Goal: Task Accomplishment & Management: Manage account settings

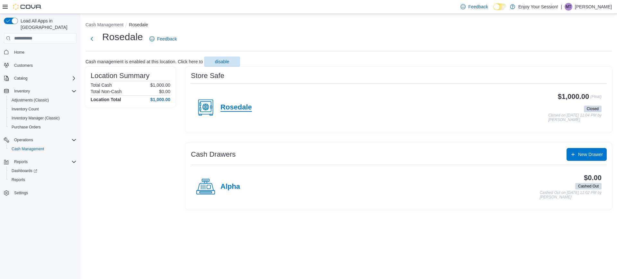
click at [243, 106] on h4 "Rosedale" at bounding box center [235, 107] width 31 height 8
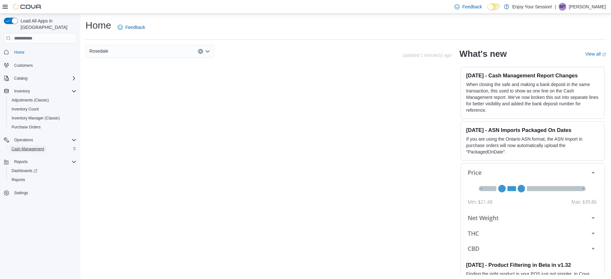
click at [32, 147] on span "Cash Management" at bounding box center [28, 149] width 32 height 5
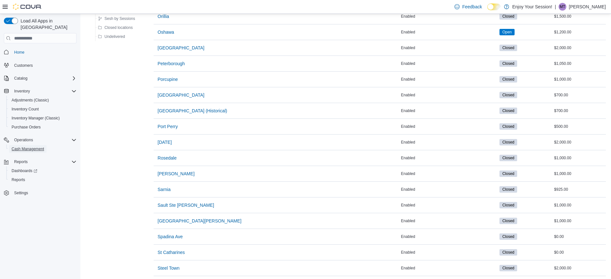
scroll to position [616, 0]
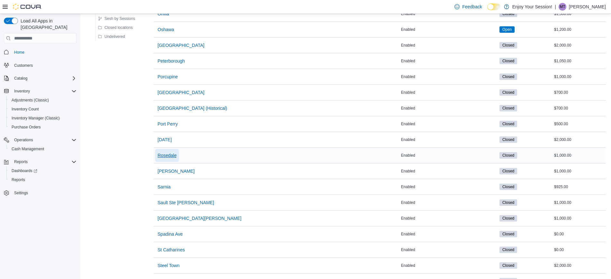
click at [172, 153] on span "Rosedale" at bounding box center [166, 155] width 19 height 6
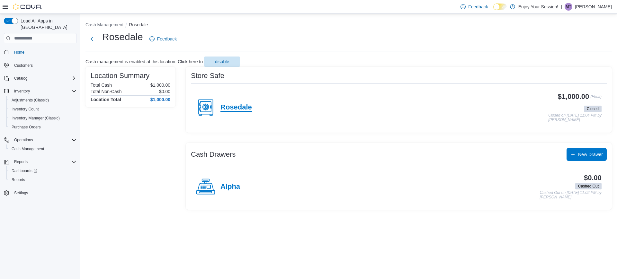
click at [243, 107] on h4 "Rosedale" at bounding box center [235, 107] width 31 height 8
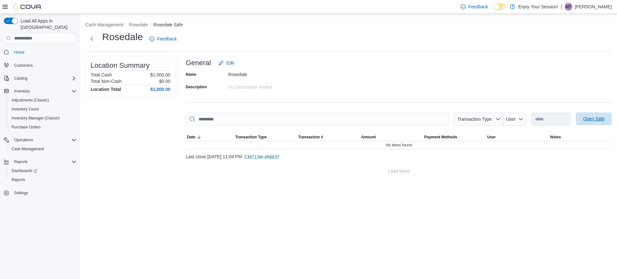
click at [603, 117] on span "Open Safe" at bounding box center [594, 119] width 22 height 6
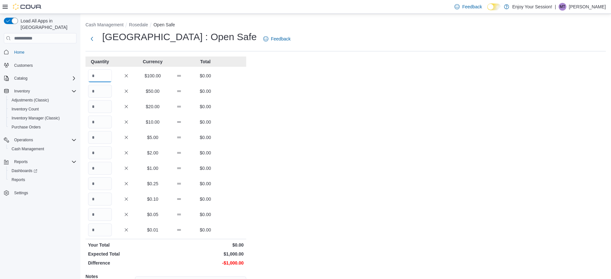
click at [98, 75] on input "Quantity" at bounding box center [100, 75] width 24 height 13
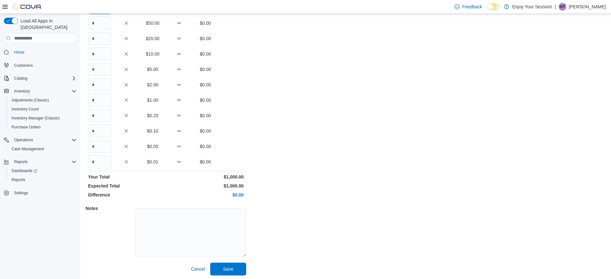
scroll to position [70, 0]
type input "**"
click at [235, 261] on span "Save" at bounding box center [228, 267] width 28 height 13
